Goal: Transaction & Acquisition: Purchase product/service

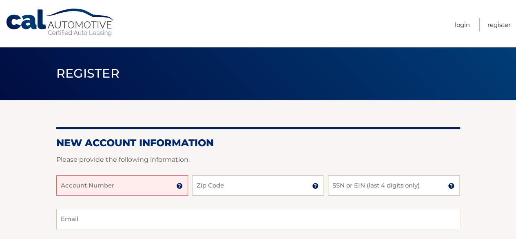
click at [142, 183] on input "Account Number" at bounding box center [122, 185] width 132 height 20
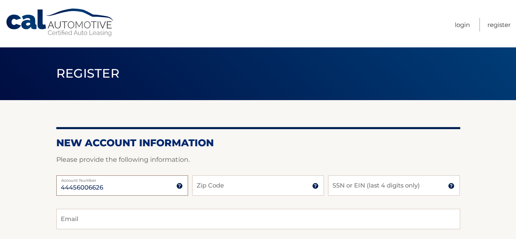
type input "44456006626"
click at [252, 180] on input "Zip Code" at bounding box center [258, 185] width 132 height 20
type input "14127"
type input "jbbrod55@gmail.com"
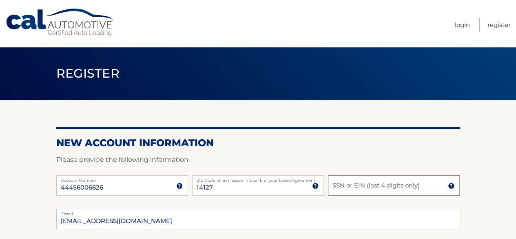
click at [383, 188] on input "SSN or EIN (last 4 digits only)" at bounding box center [394, 185] width 132 height 20
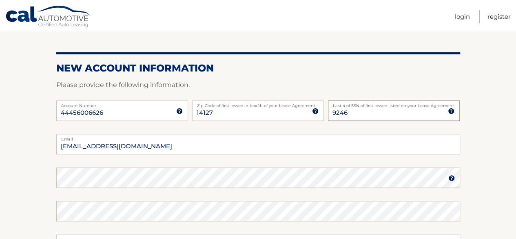
scroll to position [80, 0]
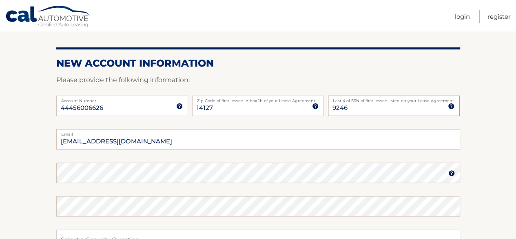
type input "9246"
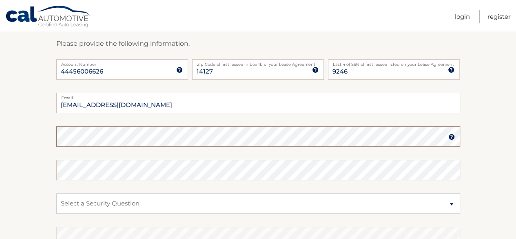
scroll to position [116, 0]
click at [212, 204] on select "Select a Security Question What was the name of your elementary school? What is…" at bounding box center [258, 203] width 404 height 20
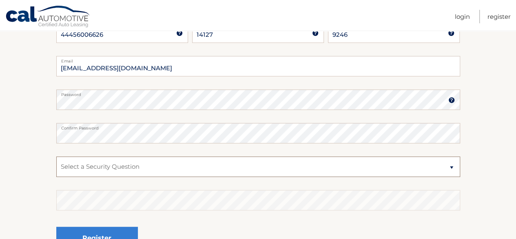
scroll to position [154, 0]
click at [148, 171] on select "Select a Security Question What was the name of your elementary school? What is…" at bounding box center [258, 166] width 404 height 20
select select "2"
click at [56, 156] on select "Select a Security Question What was the name of your elementary school? What is…" at bounding box center [258, 166] width 404 height 20
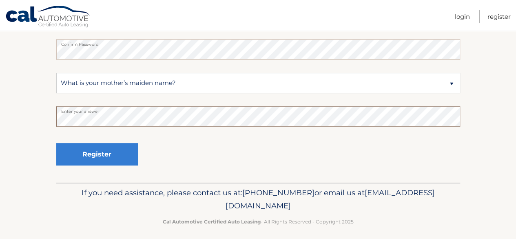
scroll to position [242, 0]
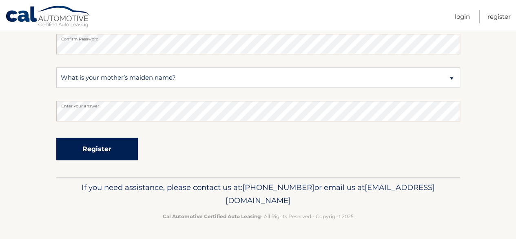
click at [103, 146] on button "Register" at bounding box center [97, 149] width 82 height 22
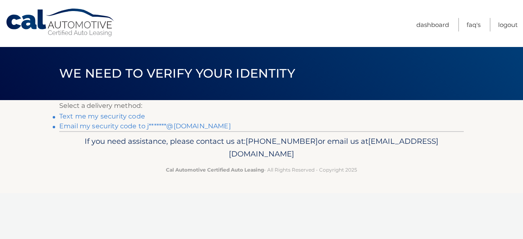
click at [111, 116] on link "Text me my security code" at bounding box center [102, 116] width 86 height 8
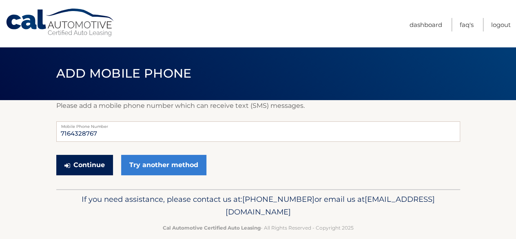
click at [100, 163] on button "Continue" at bounding box center [84, 165] width 57 height 20
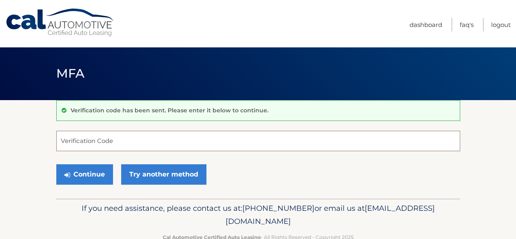
click at [98, 140] on input "Verification Code" at bounding box center [258, 141] width 404 height 20
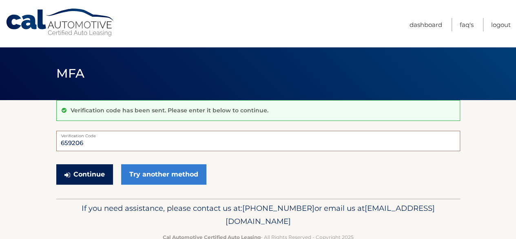
type input "659206"
click at [87, 174] on button "Continue" at bounding box center [84, 174] width 57 height 20
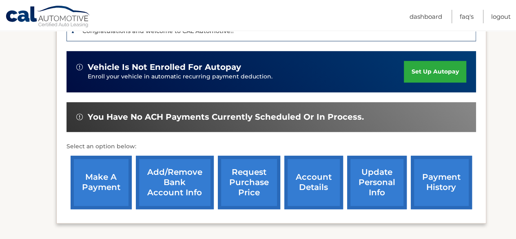
scroll to position [218, 0]
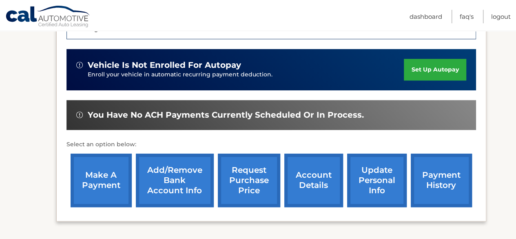
click at [101, 188] on link "make a payment" at bounding box center [101, 180] width 61 height 53
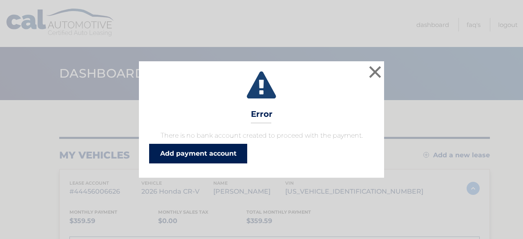
click at [225, 158] on link "Add payment account" at bounding box center [198, 154] width 98 height 20
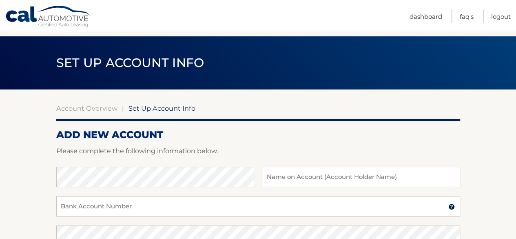
scroll to position [45, 0]
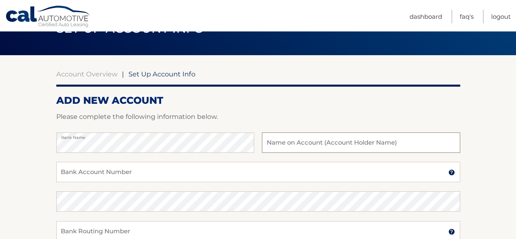
click at [299, 141] on input "text" at bounding box center [361, 142] width 198 height 20
type input "[PERSON_NAME]"
click at [170, 172] on input "Bank Account Number" at bounding box center [258, 172] width 404 height 20
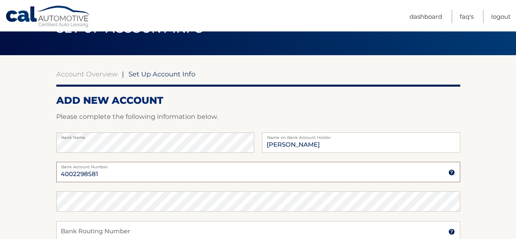
type input "4002298581"
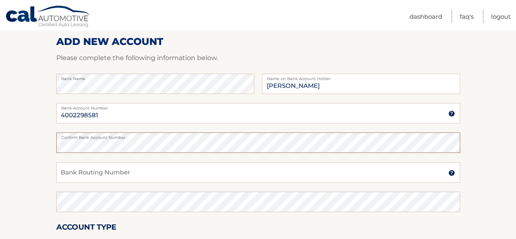
scroll to position [104, 0]
click at [119, 172] on input "Bank Routing Number" at bounding box center [258, 172] width 404 height 20
type input "021313103"
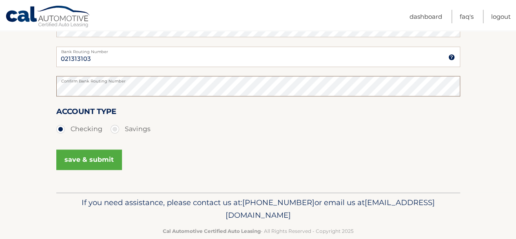
scroll to position [222, 0]
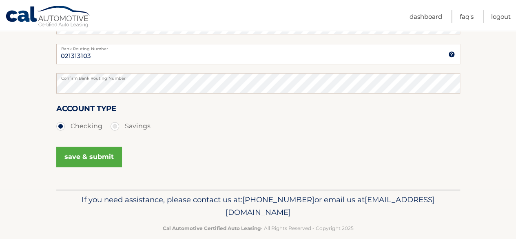
click at [95, 160] on button "save & submit" at bounding box center [89, 157] width 66 height 20
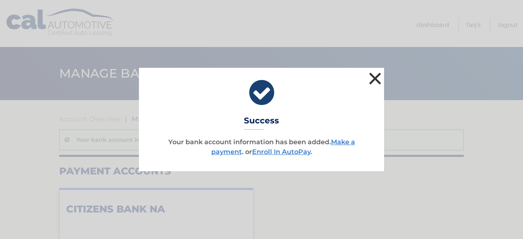
click at [374, 81] on button "×" at bounding box center [375, 78] width 16 height 16
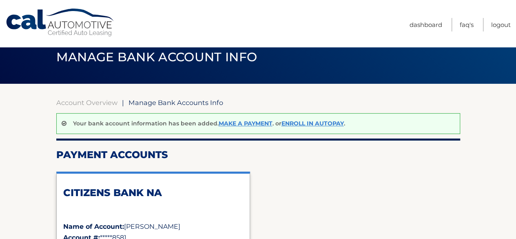
scroll to position [13, 0]
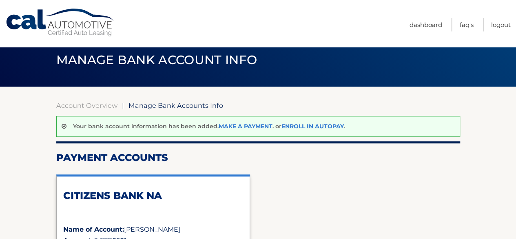
click at [247, 124] on link "Make a payment" at bounding box center [246, 125] width 54 height 7
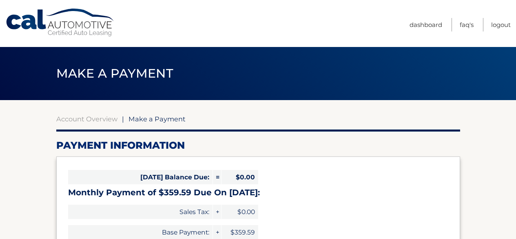
select select "YWE0ODY4ZTktNTA5Ni00YjQ3LThmZGUtZjIxZmNkZDA5YTVh"
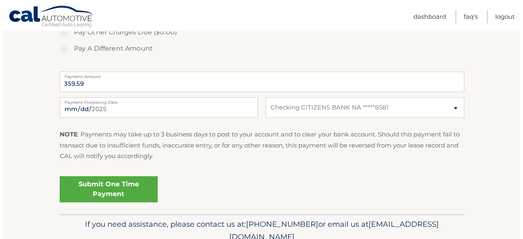
scroll to position [344, 0]
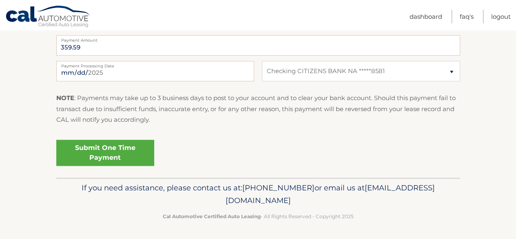
click at [100, 154] on link "Submit One Time Payment" at bounding box center [105, 153] width 98 height 26
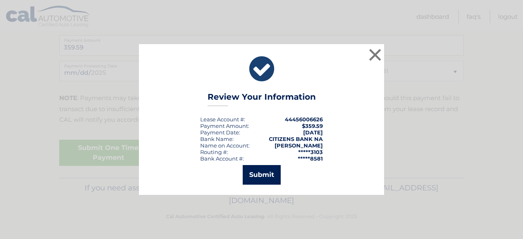
click at [262, 178] on button "Submit" at bounding box center [262, 175] width 38 height 20
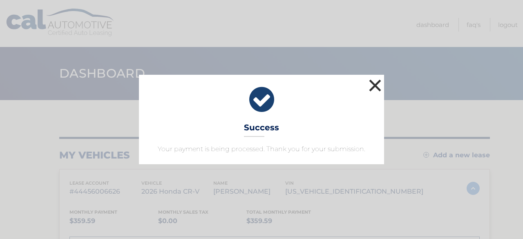
click at [376, 85] on button "×" at bounding box center [375, 85] width 16 height 16
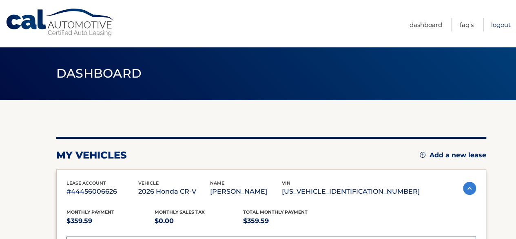
click at [504, 22] on link "Logout" at bounding box center [502, 24] width 20 height 13
